Goal: Task Accomplishment & Management: Manage account settings

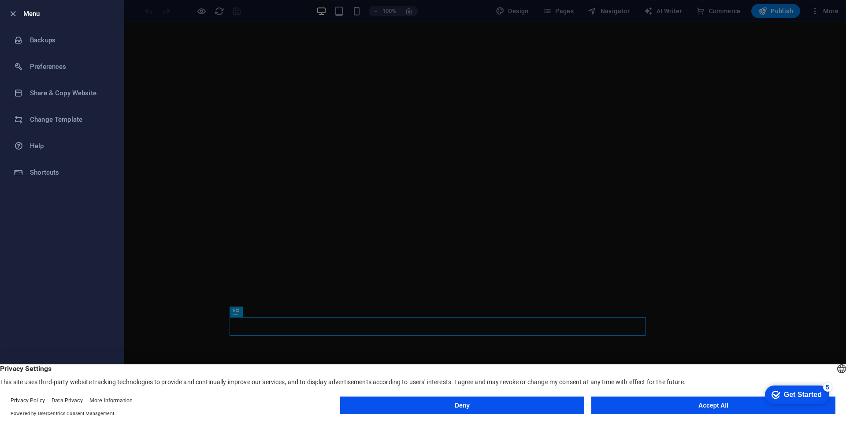
click at [685, 408] on button "Accept All" at bounding box center [713, 405] width 244 height 18
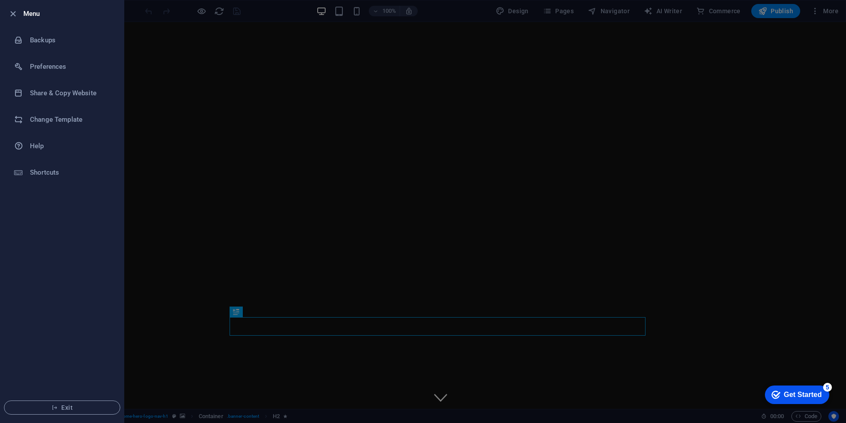
click at [827, 11] on div at bounding box center [423, 211] width 846 height 423
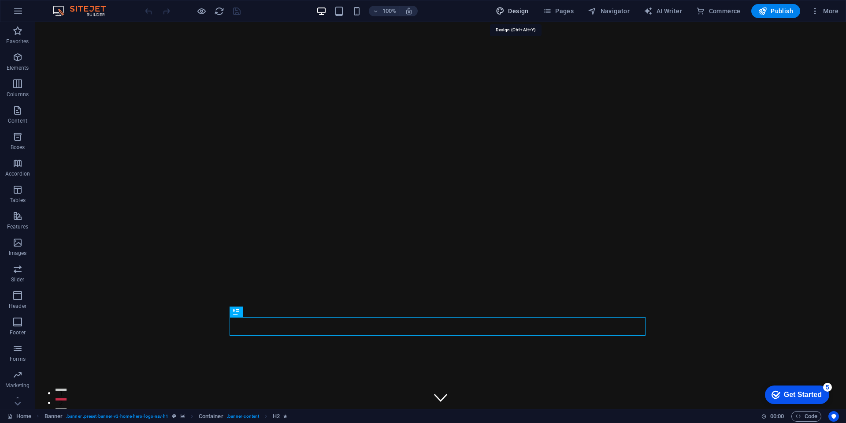
select select "px"
select select "200"
select select "px"
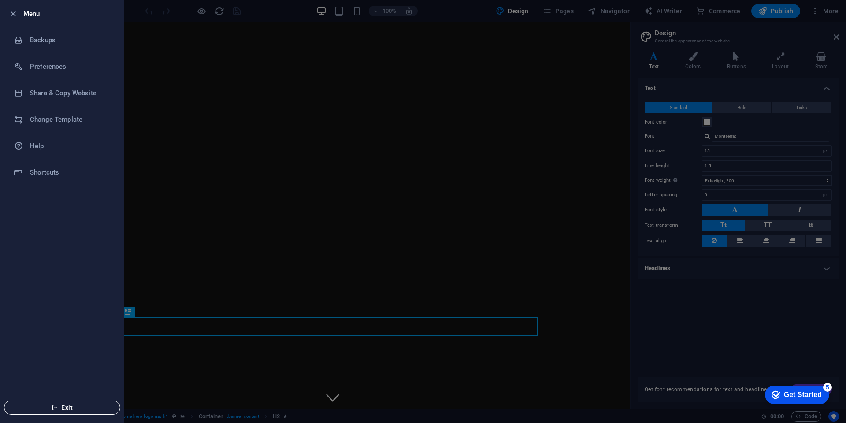
click at [65, 407] on span "Exit" at bounding box center [61, 407] width 101 height 7
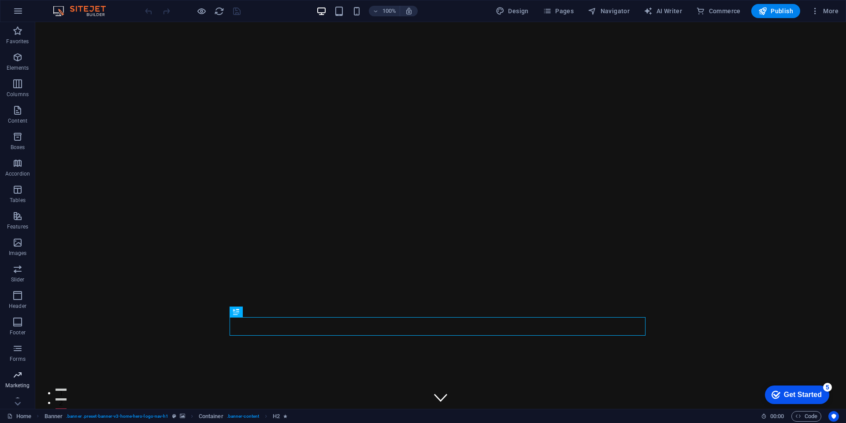
scroll to position [37, 0]
click at [21, 74] on icon "button" at bounding box center [17, 73] width 11 height 11
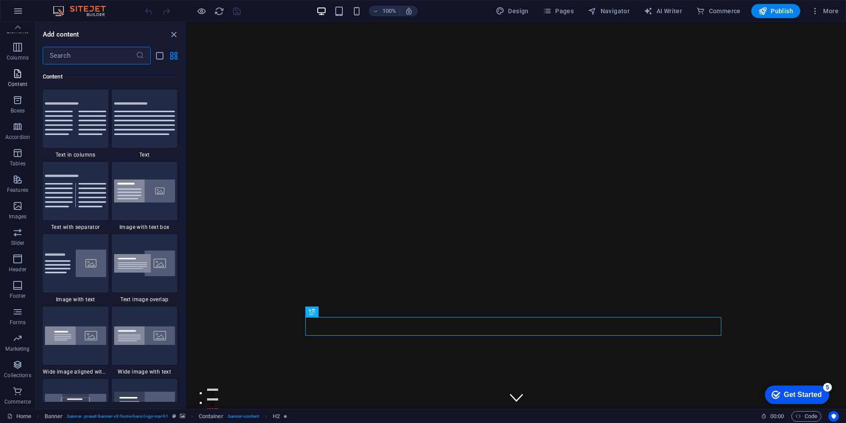
scroll to position [1542, 0]
click at [16, 321] on p "Forms" at bounding box center [18, 322] width 16 height 7
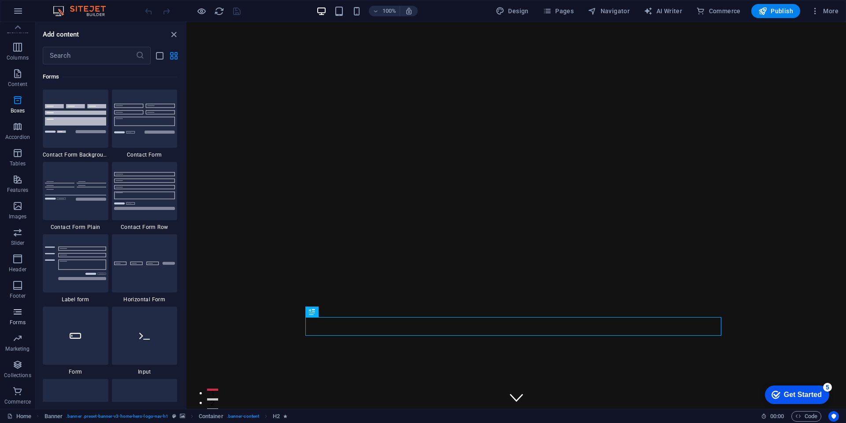
scroll to position [6433, 0]
click at [816, 10] on icon "button" at bounding box center [815, 11] width 9 height 9
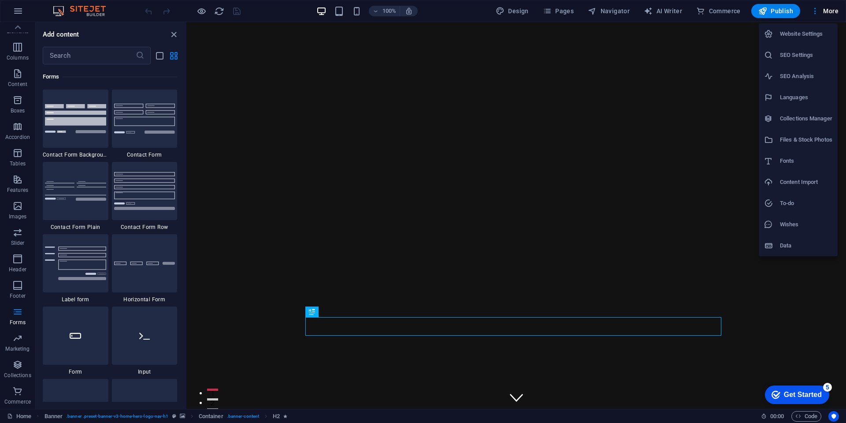
click at [790, 246] on h6 "Data" at bounding box center [806, 245] width 52 height 11
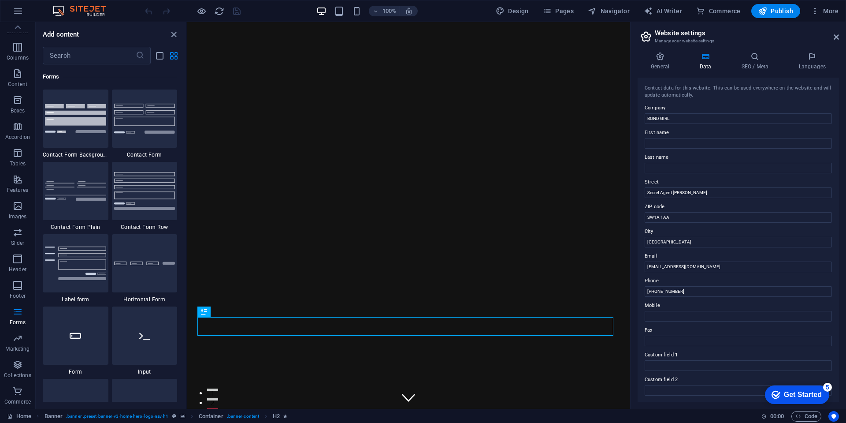
click at [819, 393] on div "Get Started" at bounding box center [803, 394] width 38 height 8
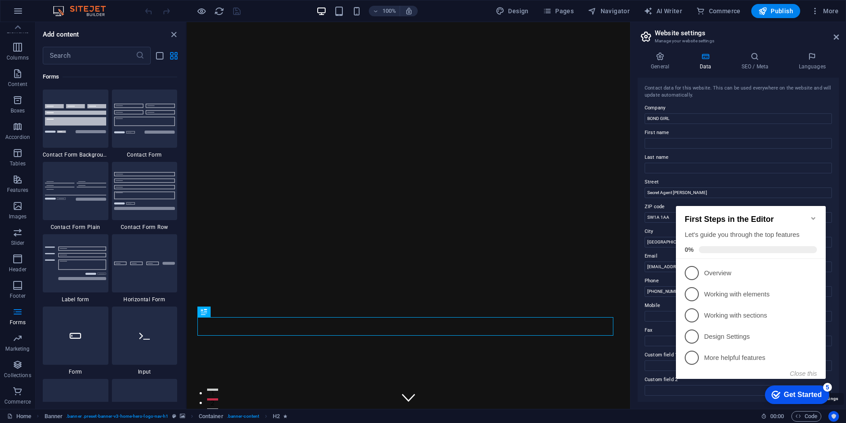
click at [835, 416] on icon "Usercentrics" at bounding box center [834, 416] width 6 height 6
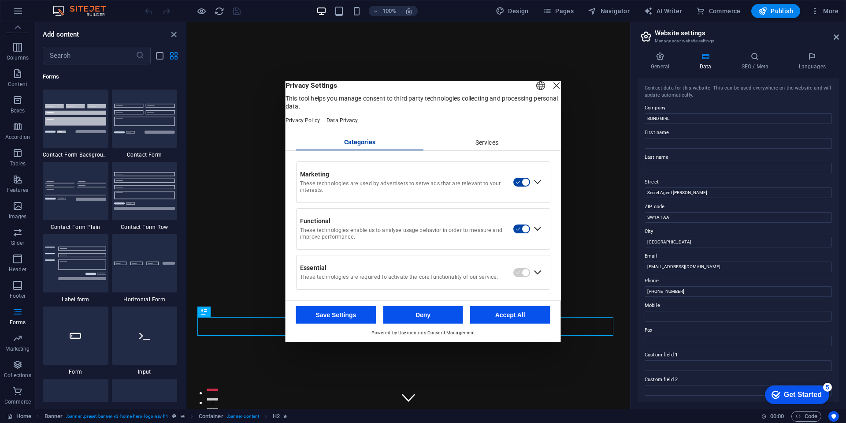
click at [529, 319] on button "Accept All" at bounding box center [510, 315] width 80 height 18
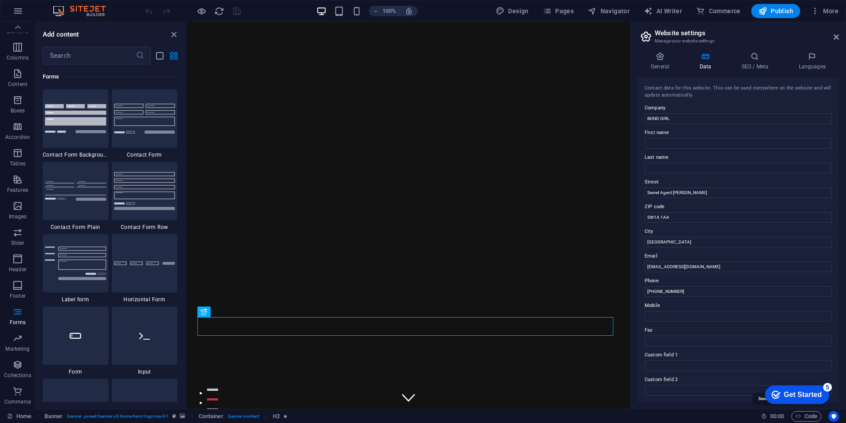
click at [762, 417] on icon at bounding box center [764, 416] width 6 height 6
click at [762, 416] on icon at bounding box center [764, 416] width 6 height 6
click at [762, 401] on div "checkmark Get Started 5 First Steps in the Editor Let's guide you through the t…" at bounding box center [795, 394] width 75 height 26
click at [0, 0] on span "Pages" at bounding box center [0, 0] width 0 height 0
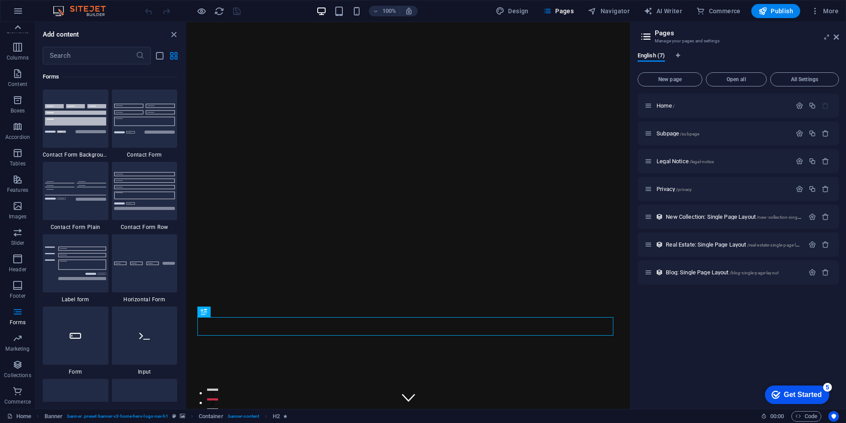
click at [16, 29] on icon at bounding box center [17, 27] width 12 height 12
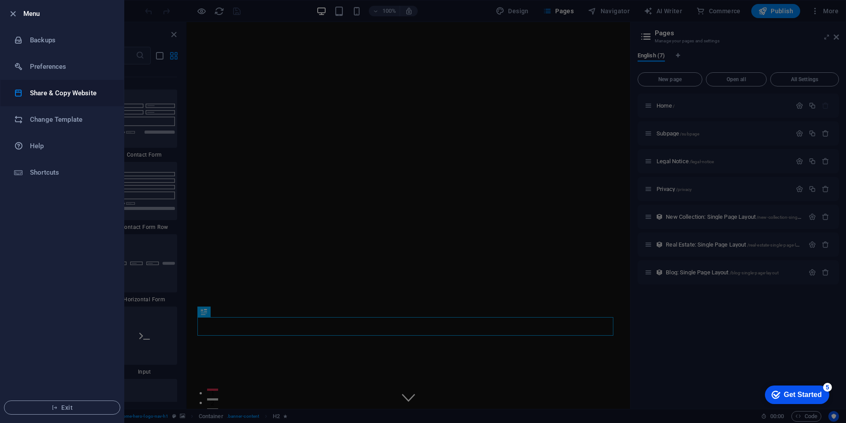
click at [63, 98] on h6 "Share & Copy Website" at bounding box center [71, 93] width 82 height 11
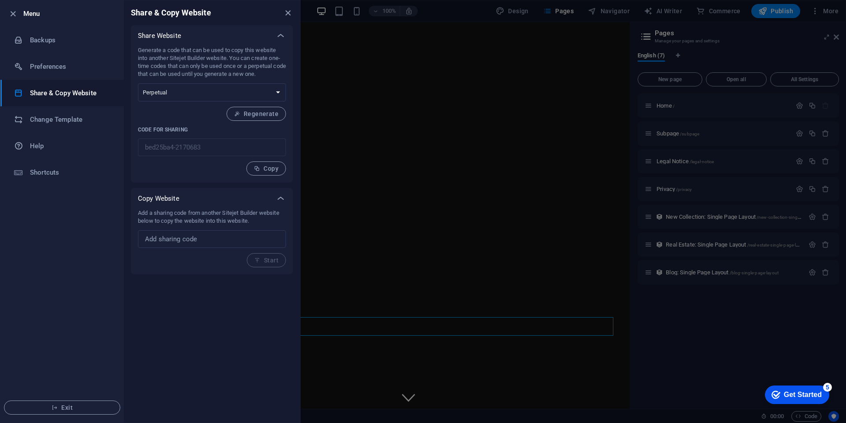
click at [30, 18] on h6 "Menu" at bounding box center [69, 13] width 93 height 11
click at [11, 13] on icon "button" at bounding box center [13, 14] width 10 height 10
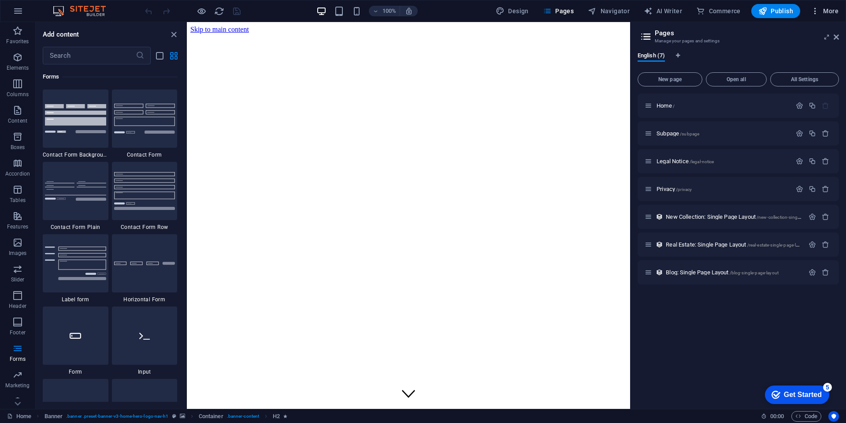
click at [829, 11] on span "More" at bounding box center [825, 11] width 28 height 9
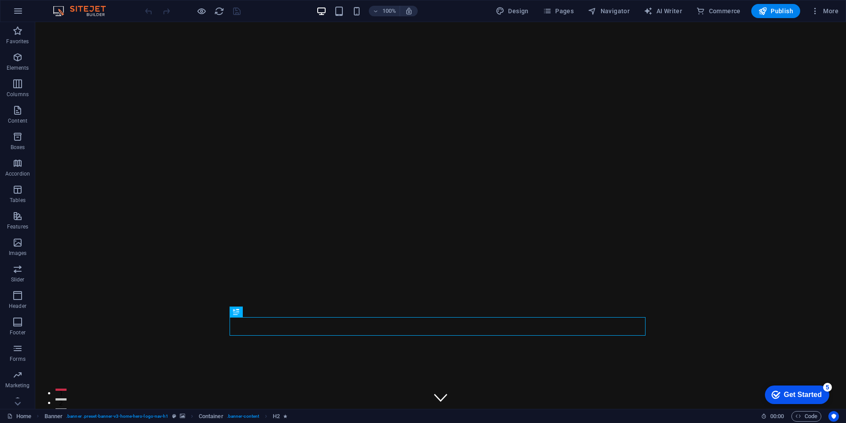
click at [804, 396] on div "Get Started" at bounding box center [803, 394] width 38 height 8
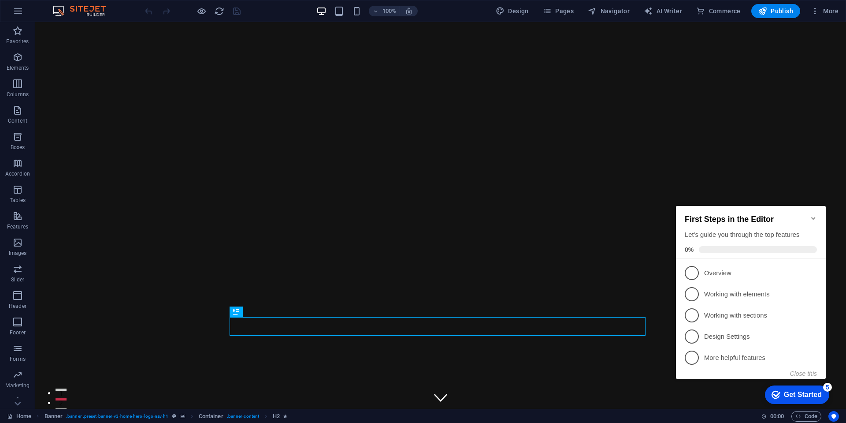
click at [803, 396] on div "Get Started" at bounding box center [803, 394] width 38 height 8
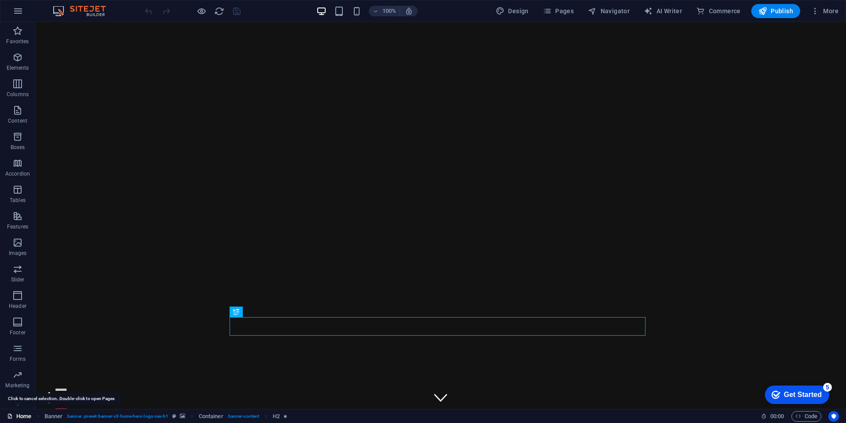
click at [19, 416] on link "Home" at bounding box center [19, 416] width 24 height 11
click at [19, 414] on link "Home" at bounding box center [19, 416] width 24 height 11
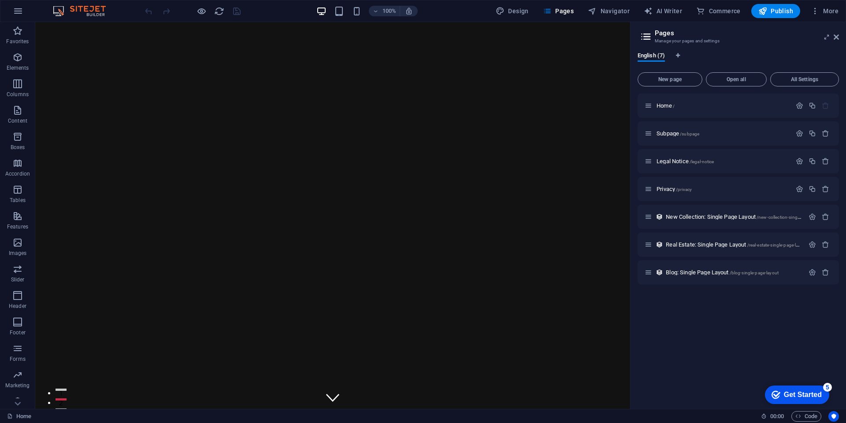
click at [709, 37] on h2 "Pages" at bounding box center [747, 33] width 184 height 8
click at [827, 40] on icon at bounding box center [827, 36] width 0 height 7
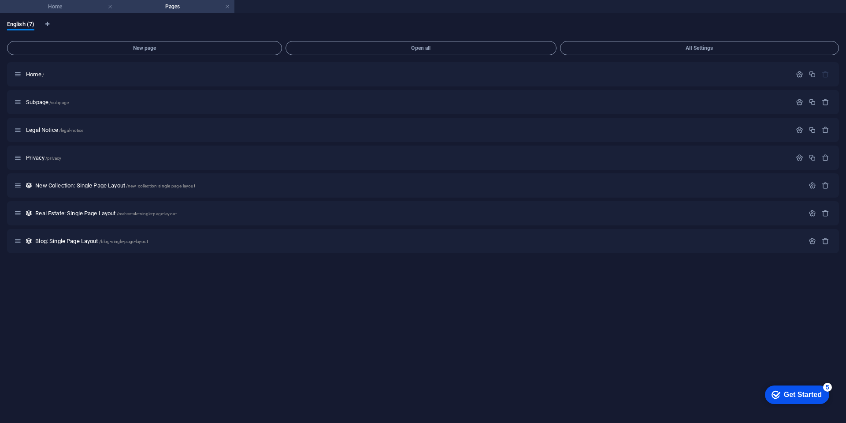
click at [52, 6] on h4 "Home" at bounding box center [58, 7] width 117 height 10
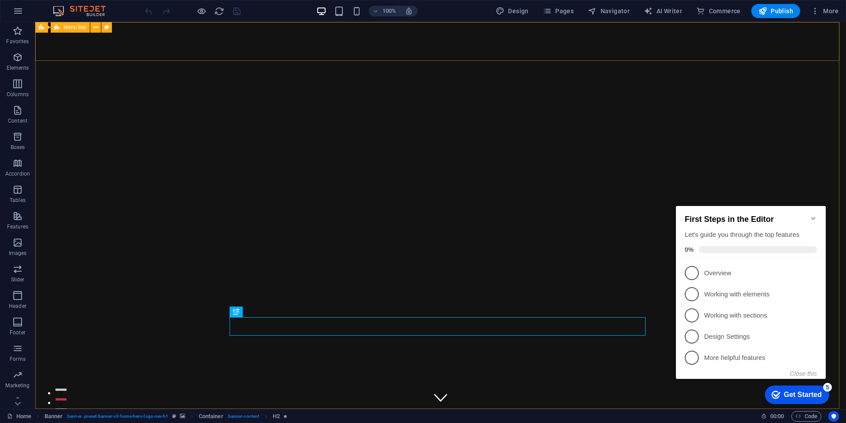
click at [70, 30] on span "Menu Bar" at bounding box center [74, 27] width 23 height 5
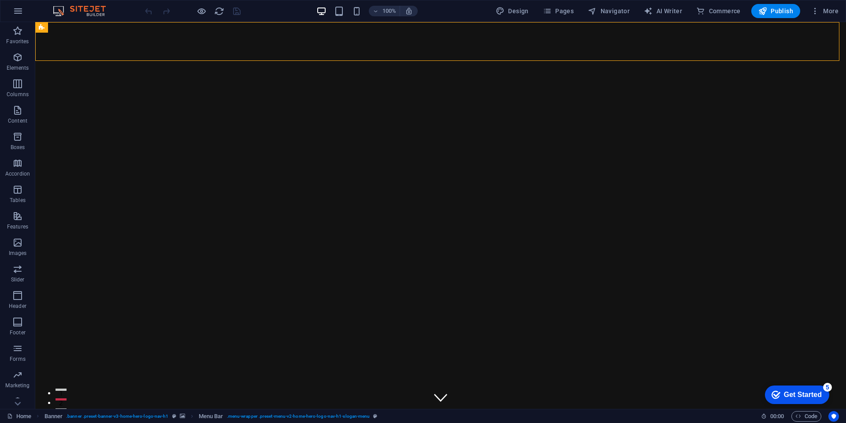
click at [211, 418] on span "Menu Bar" at bounding box center [211, 416] width 25 height 11
click at [17, 402] on icon at bounding box center [17, 403] width 12 height 12
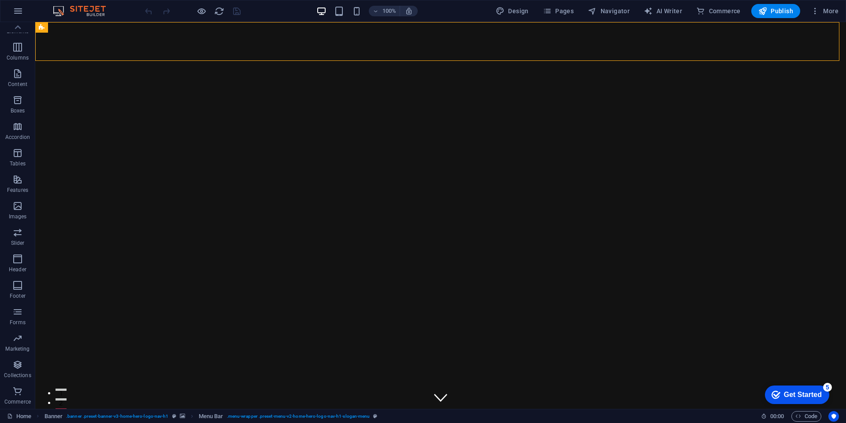
click at [21, 31] on icon at bounding box center [17, 27] width 12 height 12
click at [22, 17] on button "button" at bounding box center [17, 10] width 21 height 21
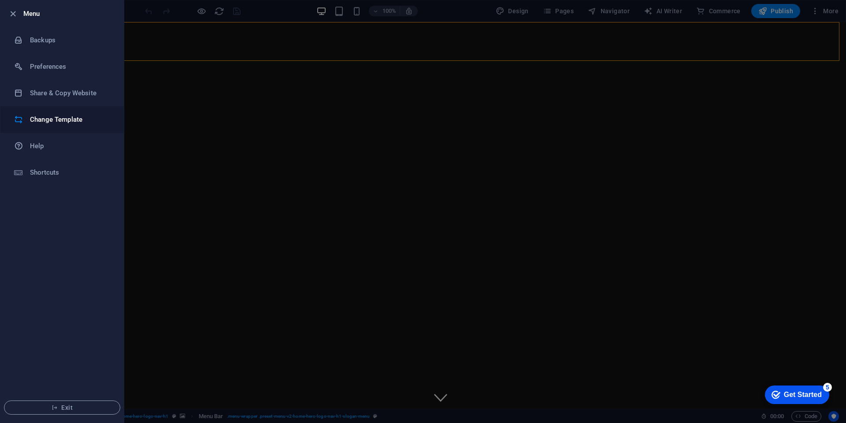
click at [51, 119] on h6 "Change Template" at bounding box center [71, 119] width 82 height 11
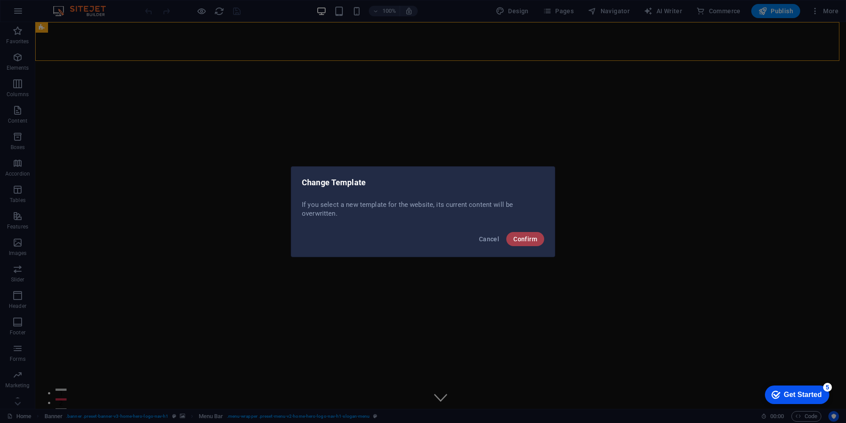
click at [532, 240] on span "Confirm" at bounding box center [525, 238] width 24 height 7
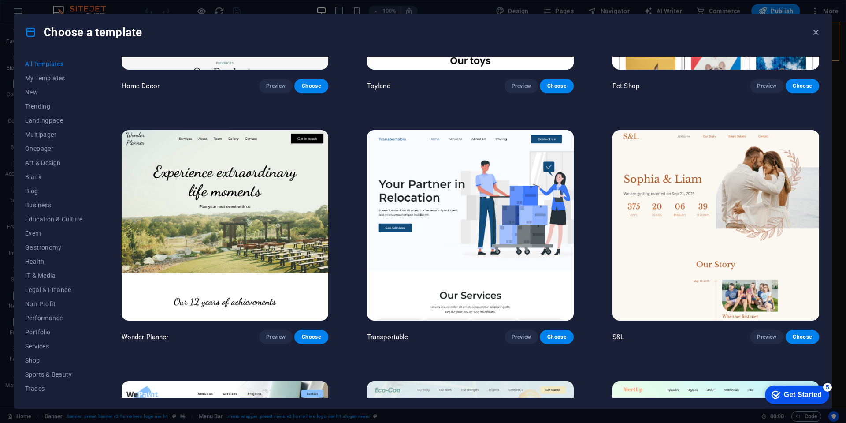
scroll to position [529, 0]
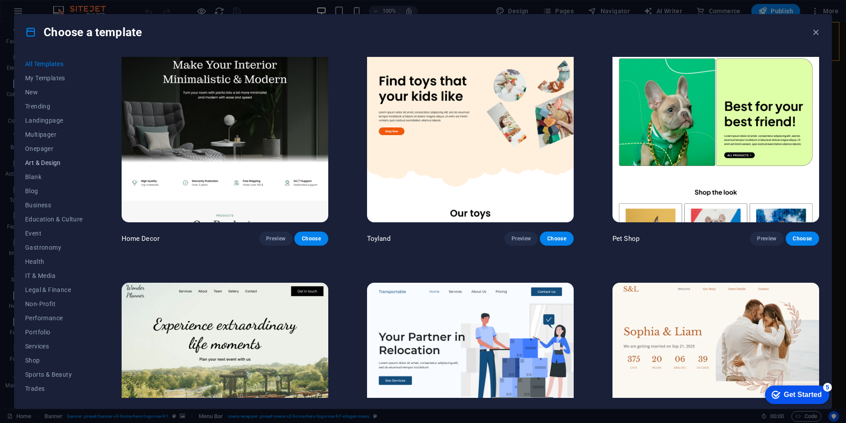
click at [50, 164] on span "Art & Design" at bounding box center [54, 162] width 58 height 7
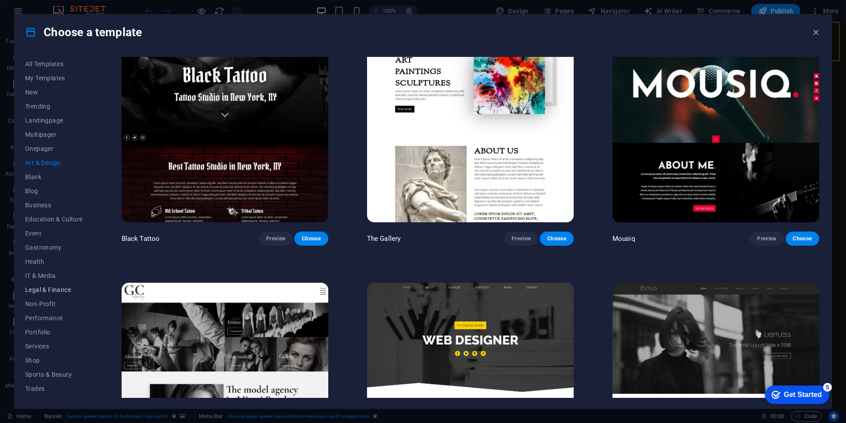
scroll to position [26, 0]
click at [38, 306] on span "Portfolio" at bounding box center [54, 305] width 58 height 7
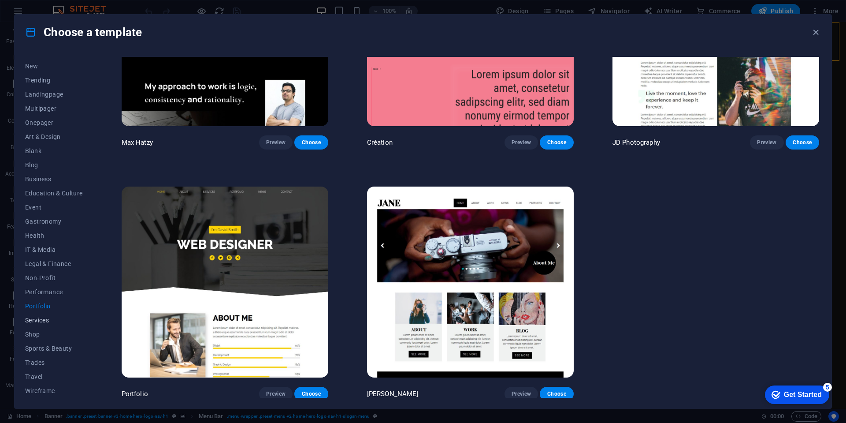
click at [36, 326] on button "Services" at bounding box center [54, 320] width 58 height 14
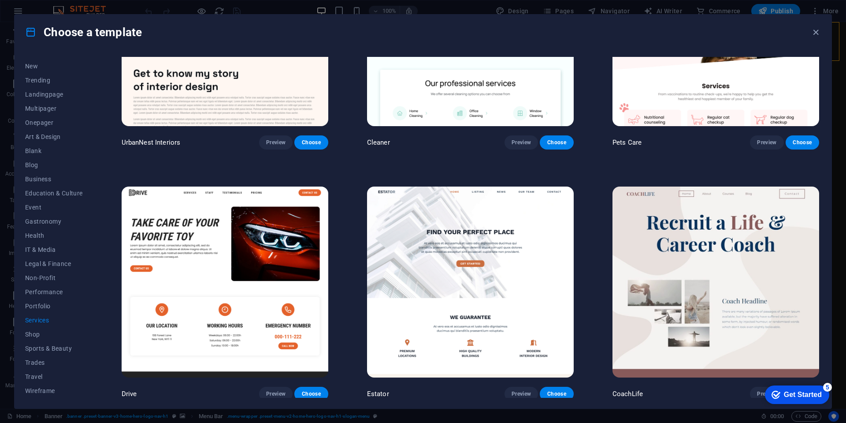
scroll to position [529, 0]
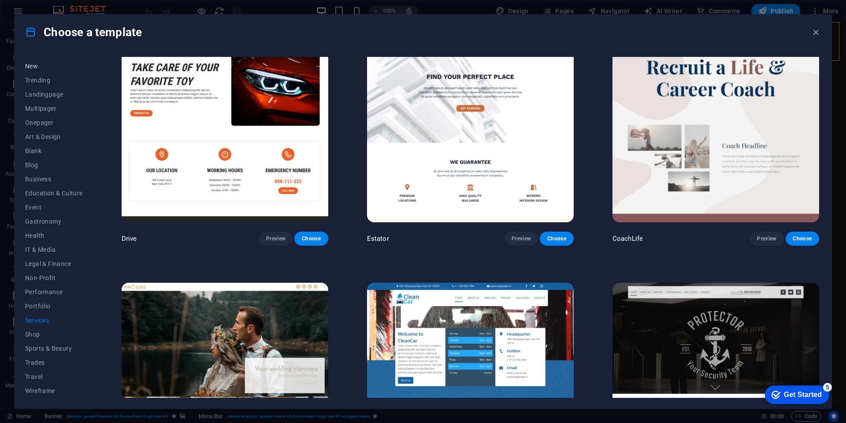
click at [36, 70] on button "New" at bounding box center [54, 66] width 58 height 14
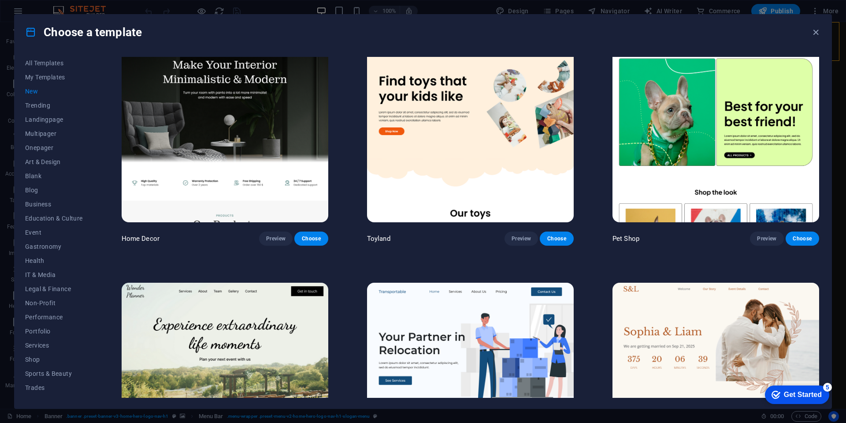
scroll to position [0, 0]
click at [45, 80] on span "My Templates" at bounding box center [54, 77] width 58 height 7
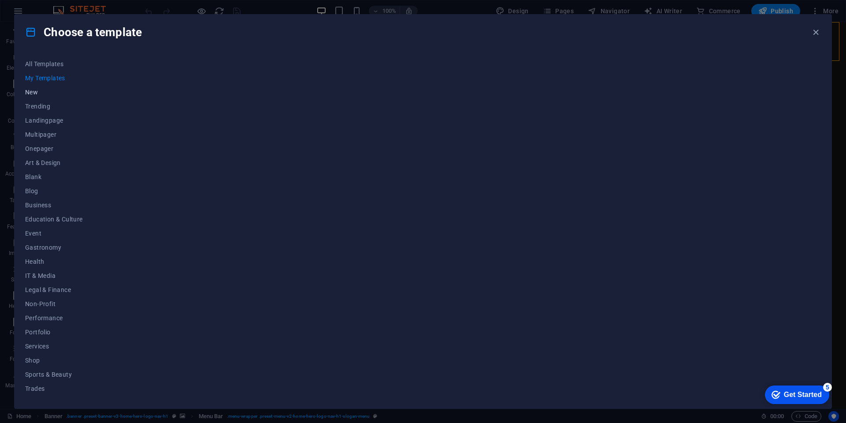
click at [34, 93] on span "New" at bounding box center [54, 92] width 58 height 7
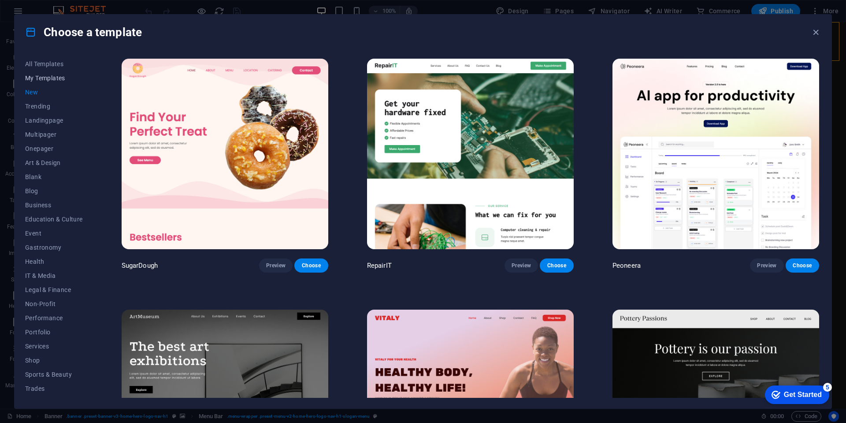
click at [38, 78] on span "My Templates" at bounding box center [54, 77] width 58 height 7
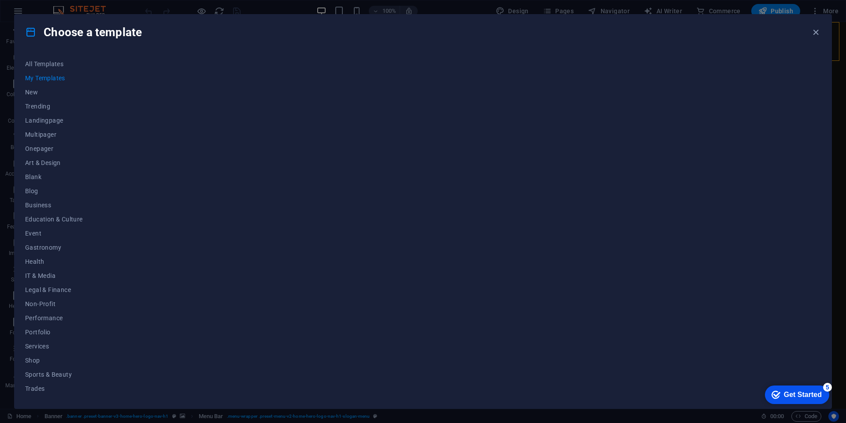
click at [802, 397] on div "Get Started" at bounding box center [803, 394] width 38 height 8
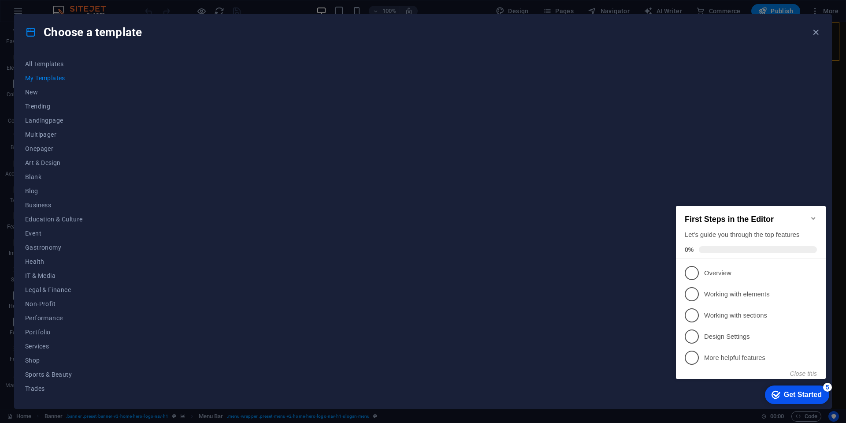
click at [556, 191] on div at bounding box center [470, 227] width 701 height 341
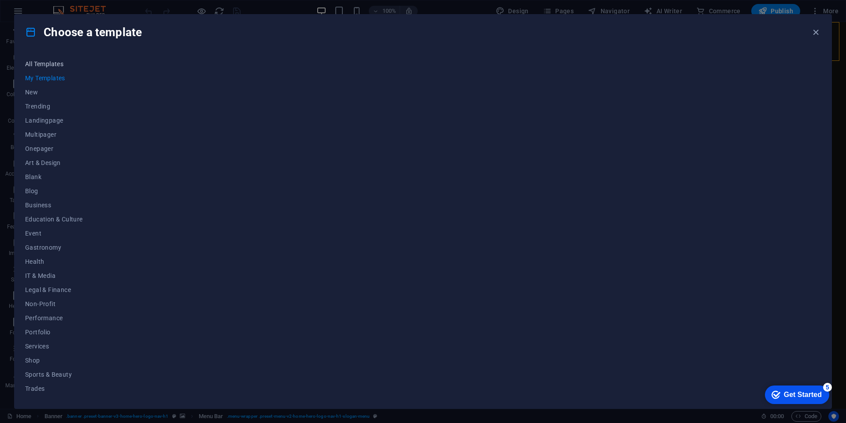
click at [55, 68] on button "All Templates" at bounding box center [54, 64] width 58 height 14
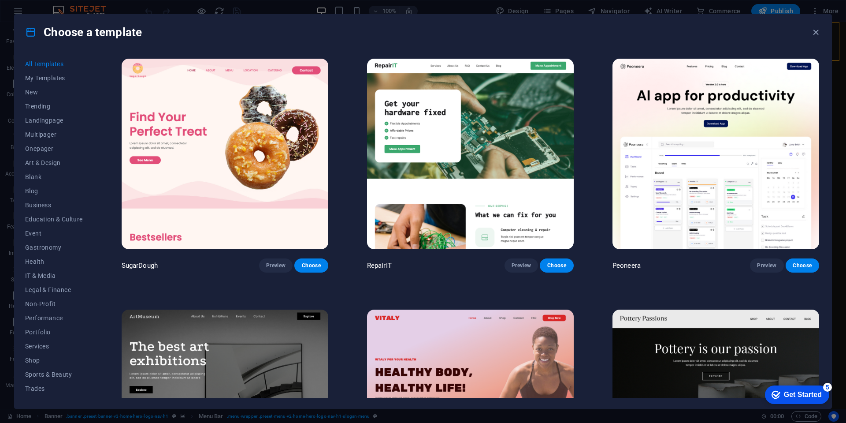
click at [55, 68] on button "All Templates" at bounding box center [54, 64] width 58 height 14
click at [34, 34] on icon at bounding box center [30, 31] width 11 height 11
click at [815, 34] on icon "button" at bounding box center [816, 32] width 10 height 10
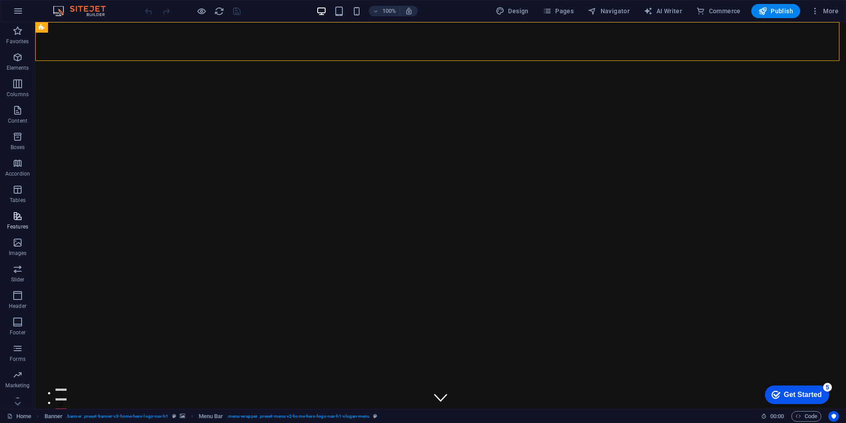
click at [18, 215] on icon "button" at bounding box center [17, 216] width 11 height 11
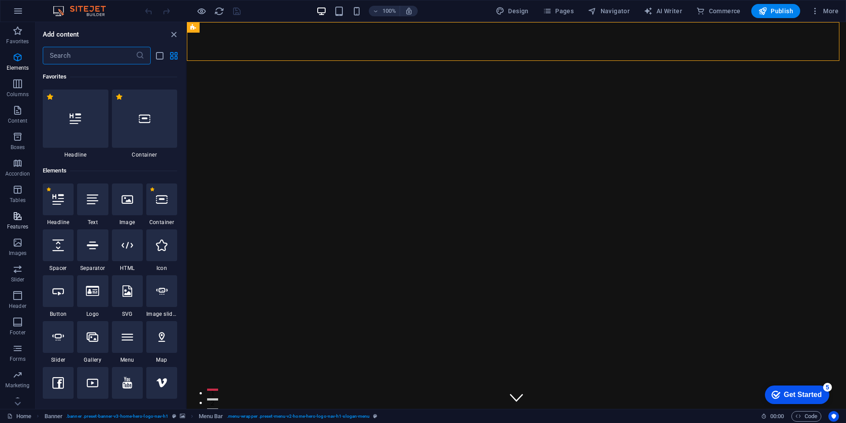
scroll to position [3435, 0]
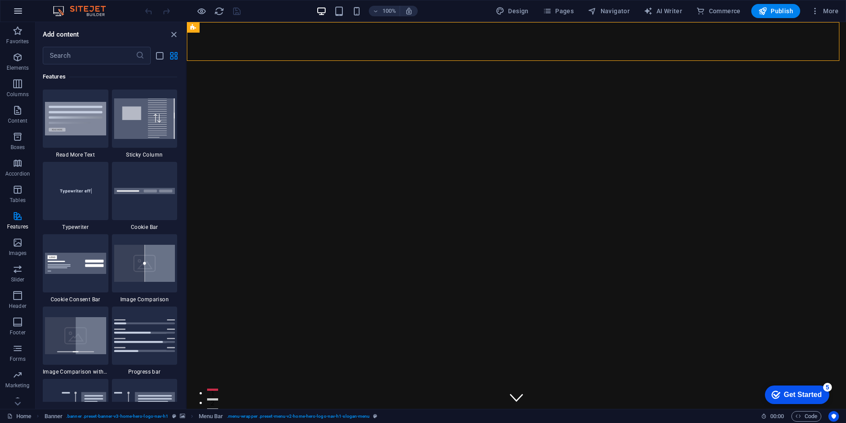
click at [19, 10] on icon "button" at bounding box center [18, 11] width 11 height 11
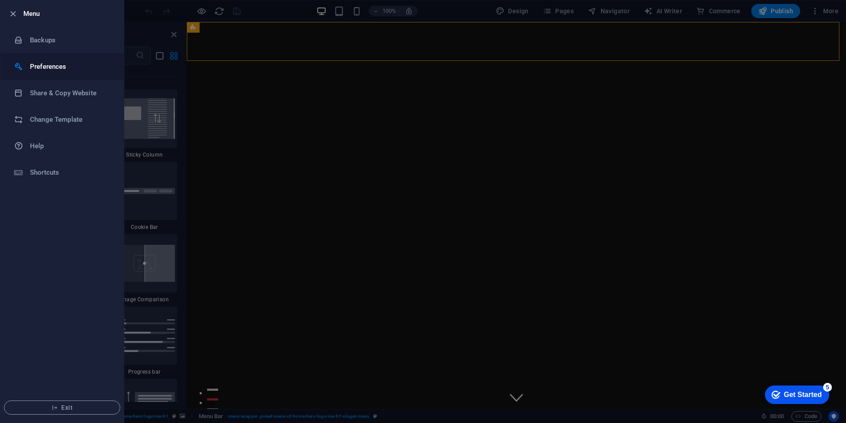
click at [42, 70] on h6 "Preferences" at bounding box center [71, 66] width 82 height 11
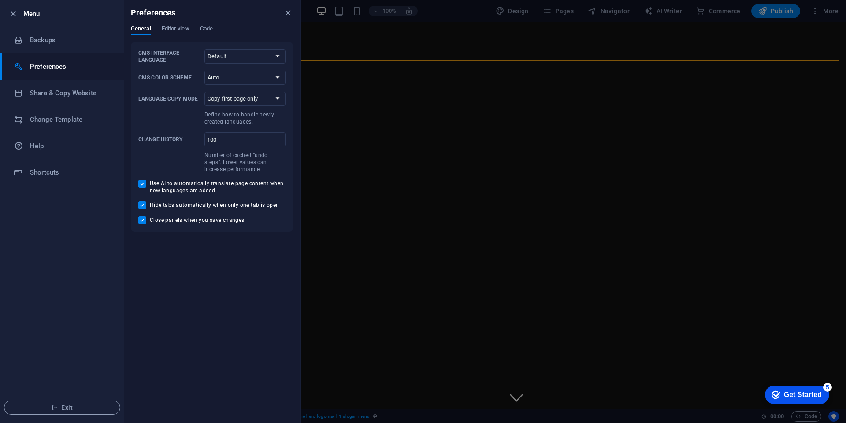
click at [438, 15] on div at bounding box center [423, 211] width 846 height 423
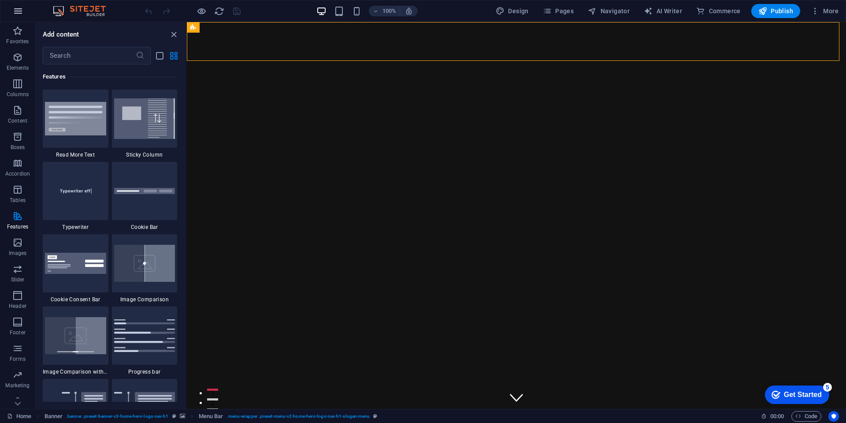
click at [18, 11] on icon "button" at bounding box center [18, 11] width 11 height 11
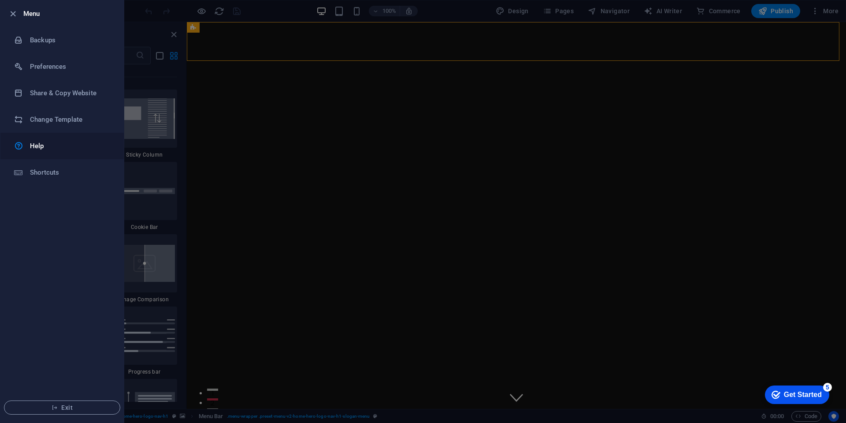
click at [39, 147] on h6 "Help" at bounding box center [71, 146] width 82 height 11
click at [64, 121] on h6 "Change Template" at bounding box center [71, 119] width 82 height 11
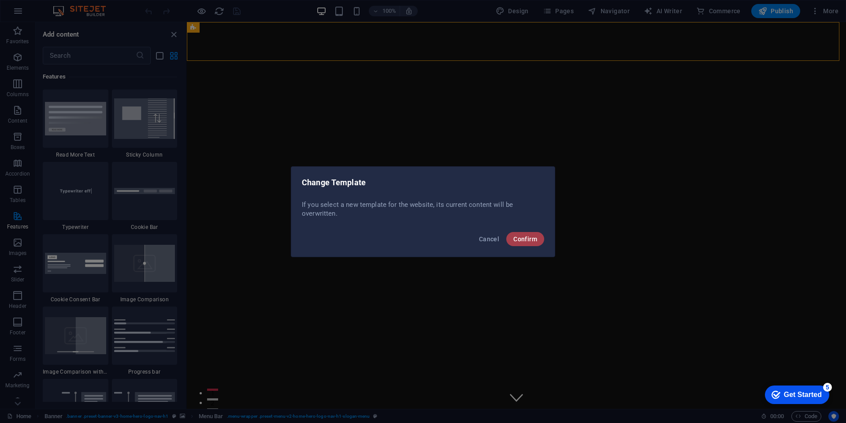
click at [537, 237] on span "Confirm" at bounding box center [525, 238] width 24 height 7
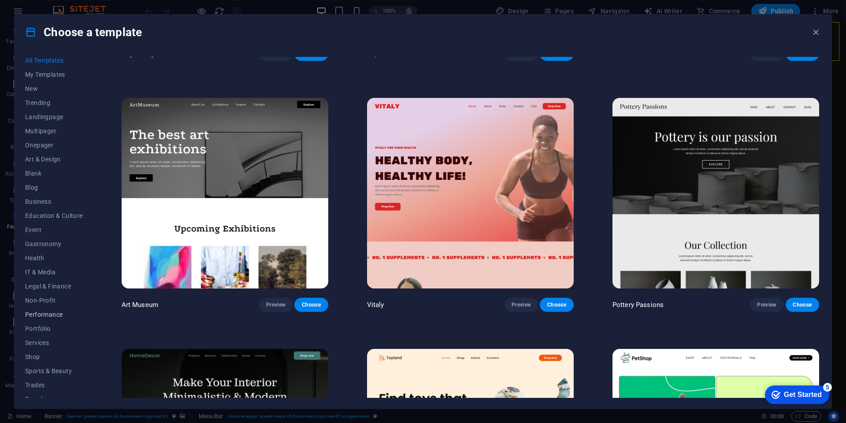
scroll to position [0, 0]
click at [827, 33] on div "Choose a template" at bounding box center [423, 32] width 817 height 35
click at [819, 34] on icon "button" at bounding box center [816, 32] width 10 height 10
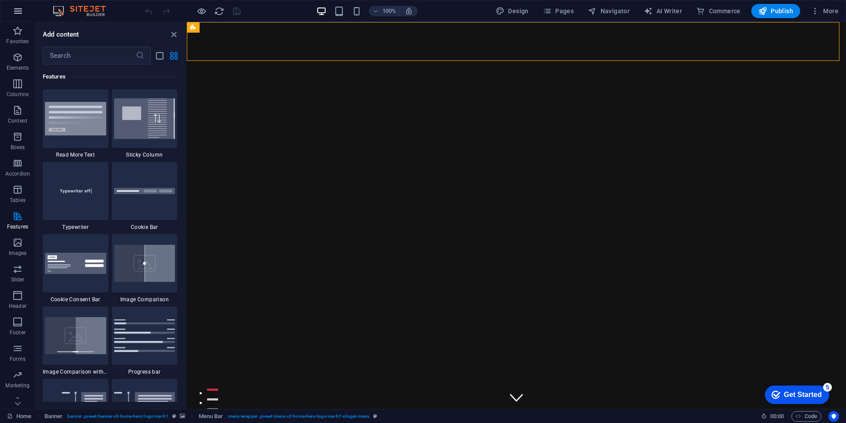
click at [17, 11] on icon "button" at bounding box center [18, 11] width 11 height 11
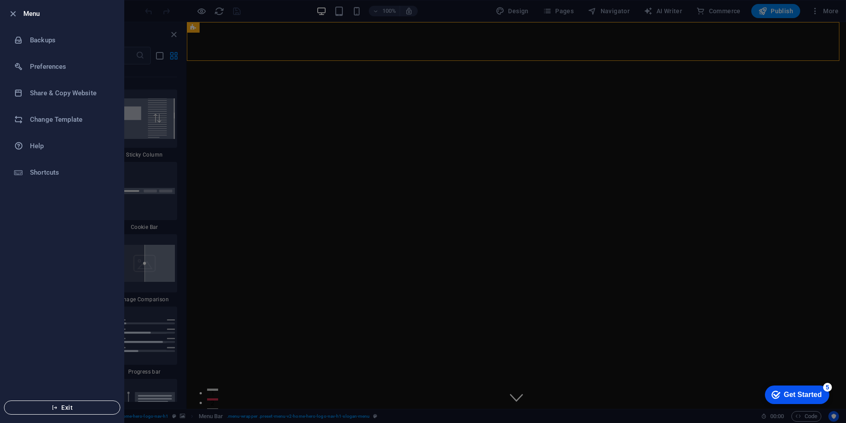
click at [64, 408] on span "Exit" at bounding box center [61, 407] width 101 height 7
